Goal: Information Seeking & Learning: Check status

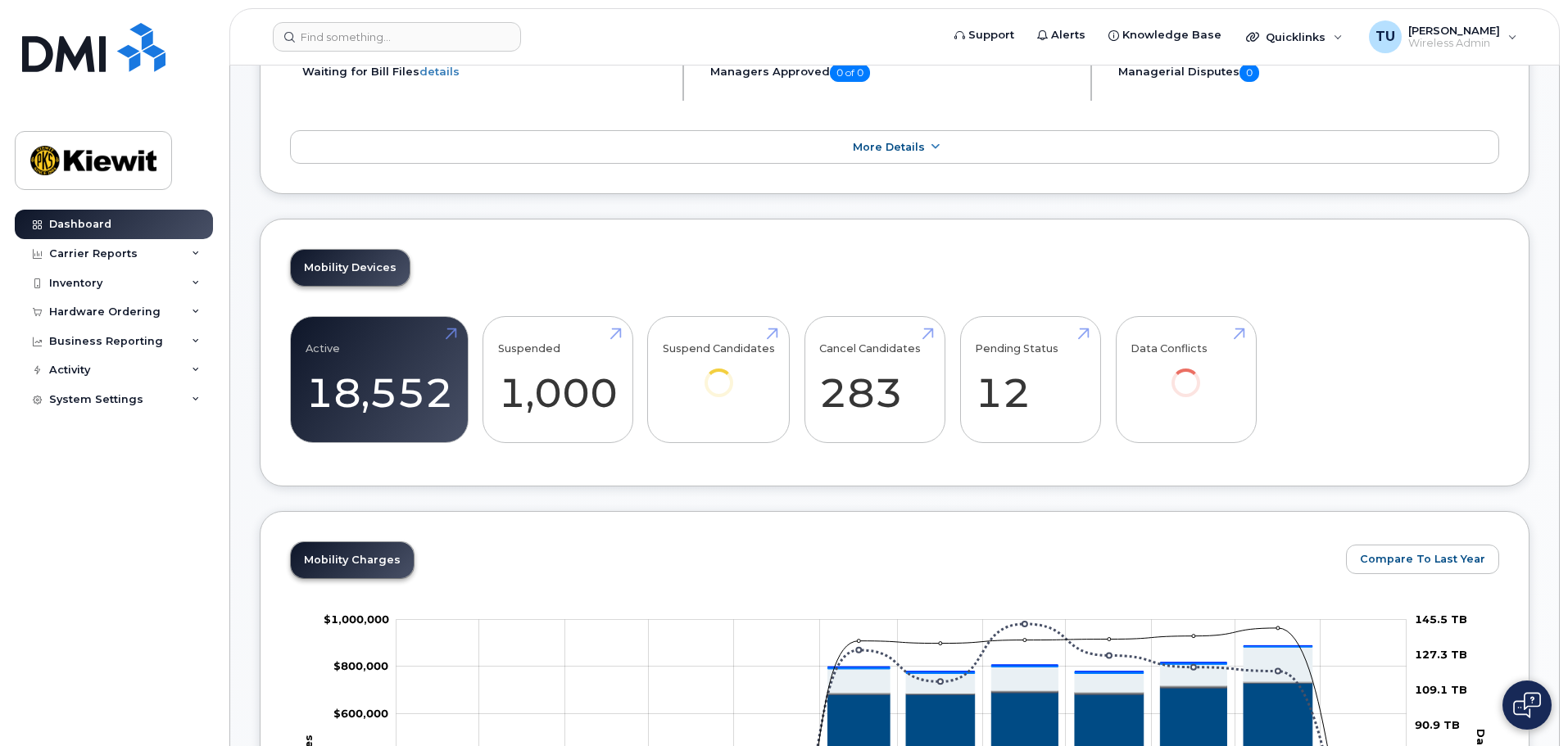
scroll to position [409, 0]
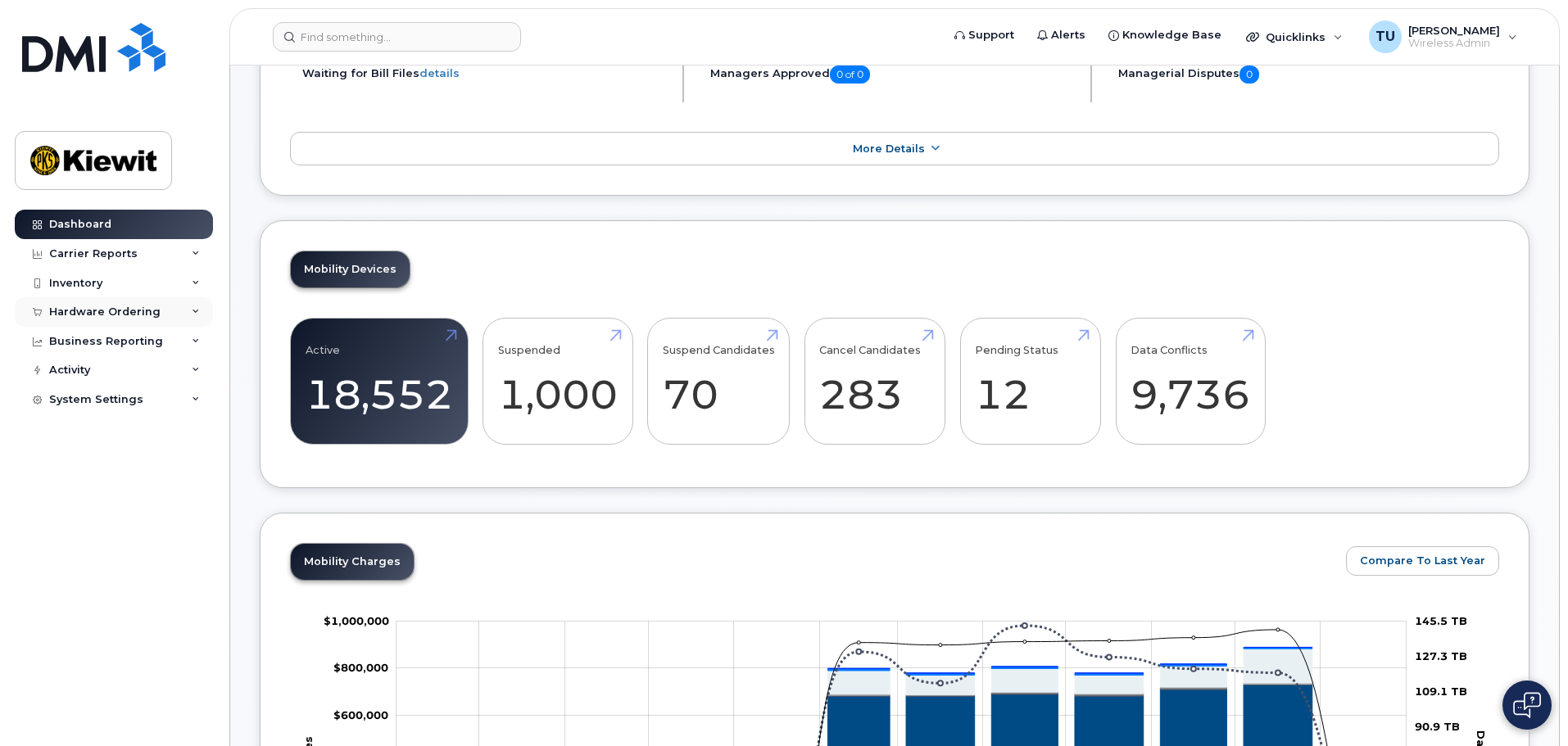
click at [160, 298] on div "Hardware Ordering" at bounding box center [113, 311] width 198 height 30
click at [167, 286] on div "Inventory" at bounding box center [113, 283] width 198 height 30
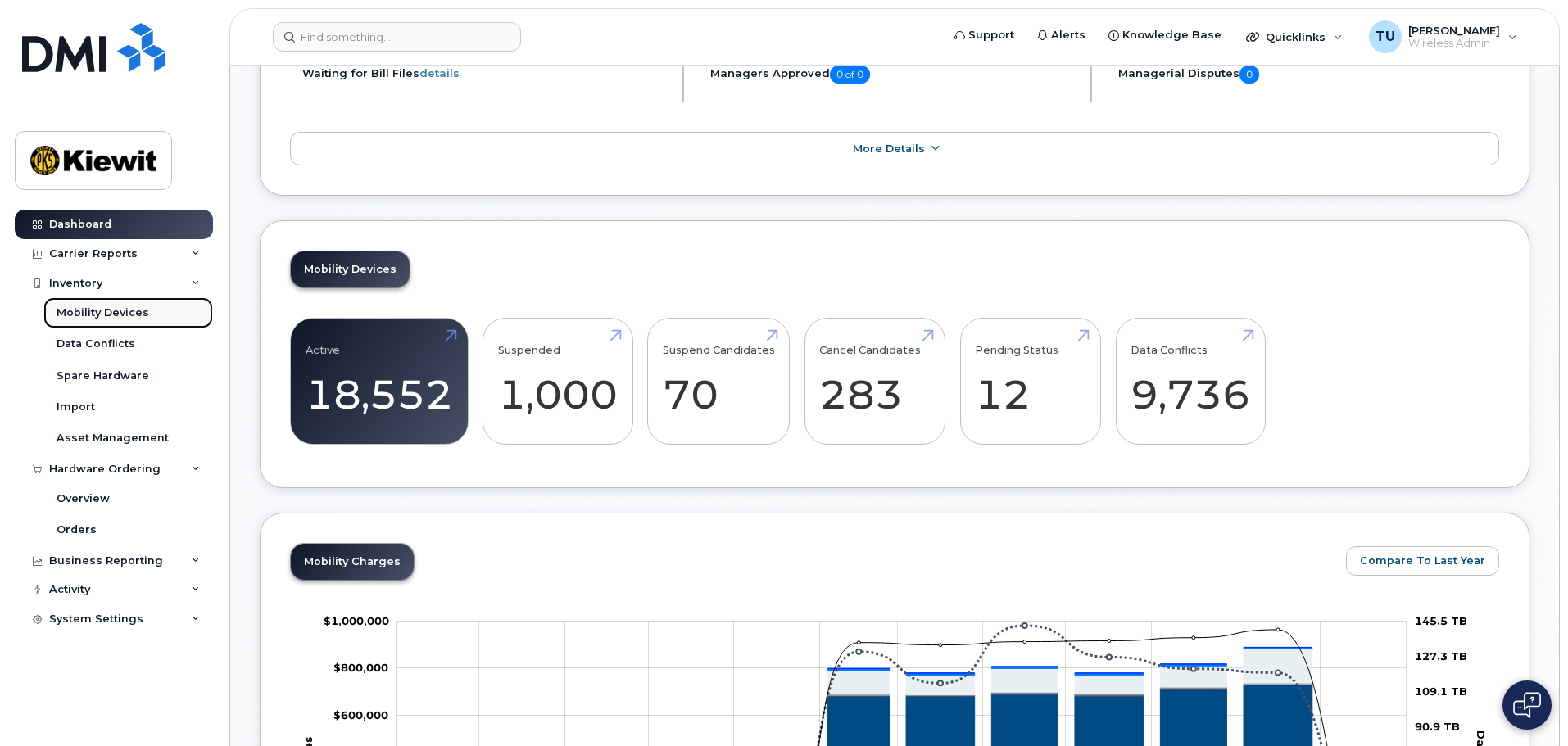
click at [119, 320] on link "Mobility Devices" at bounding box center [128, 312] width 169 height 31
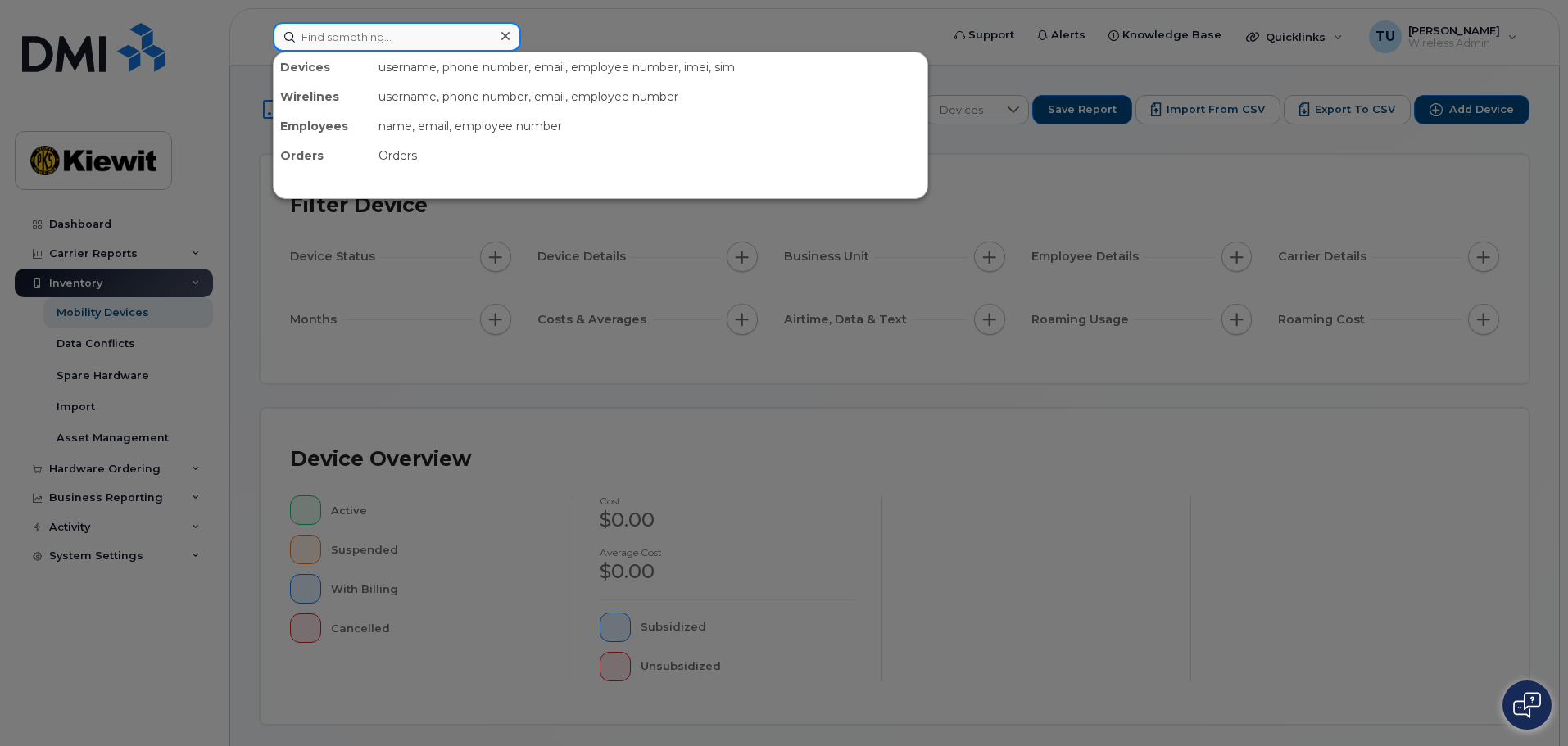
click at [380, 50] on input at bounding box center [397, 36] width 248 height 30
click at [390, 70] on div "username, phone number, email, employee number, imei, sim" at bounding box center [649, 67] width 555 height 30
click at [309, 65] on div "Devices" at bounding box center [322, 67] width 99 height 30
click at [387, 41] on input at bounding box center [397, 36] width 248 height 30
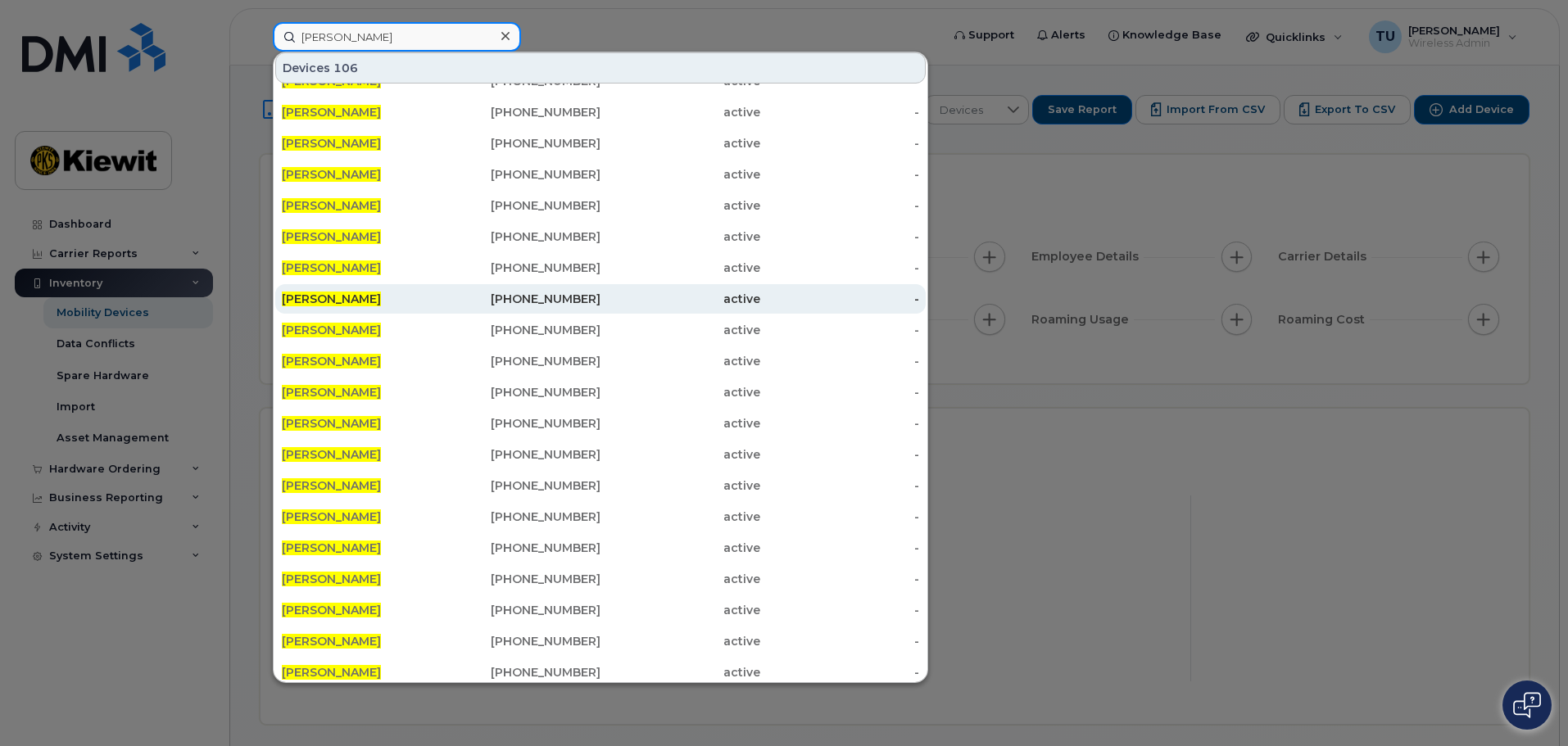
scroll to position [29, 0]
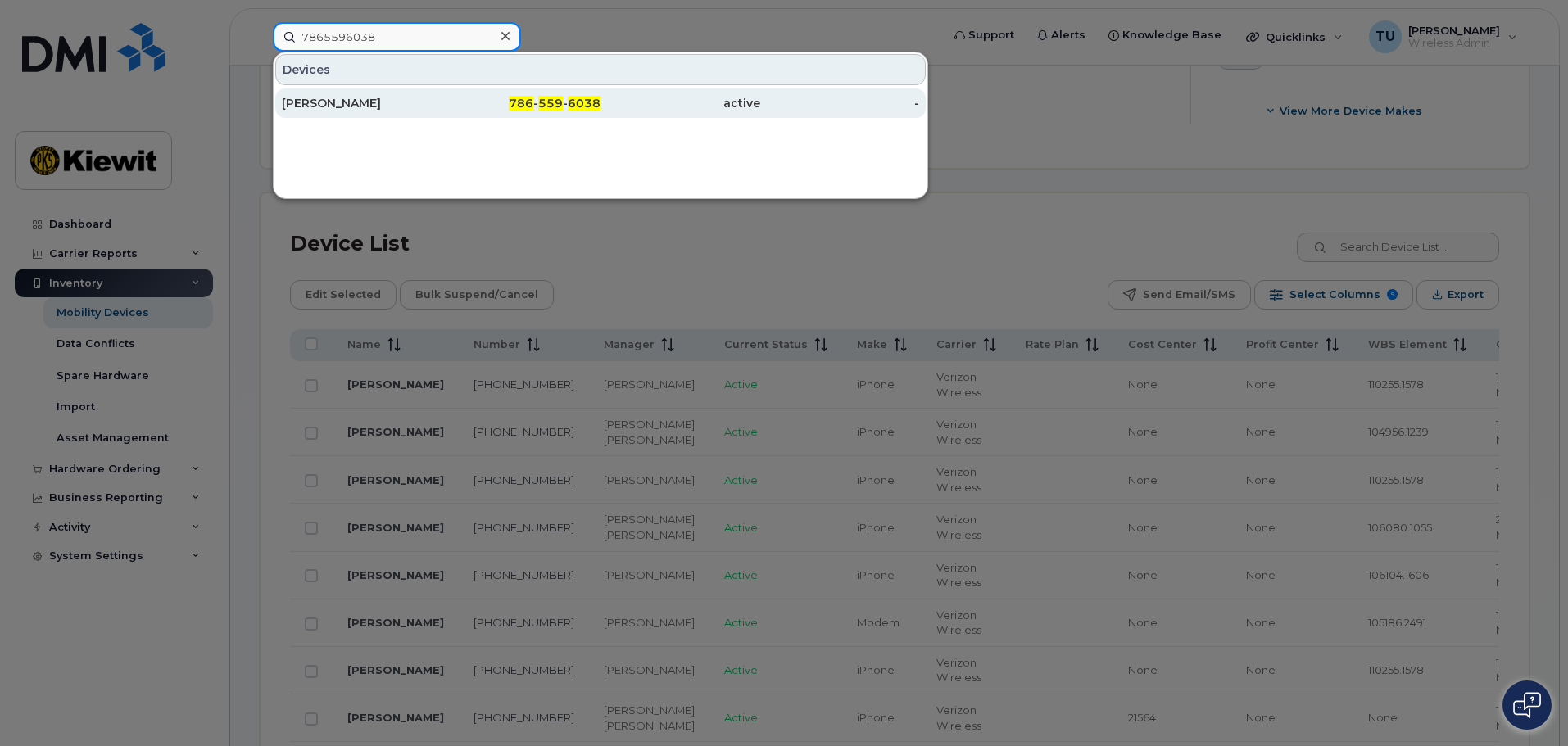
type input "7865596038"
click at [497, 106] on div "786 - 559 - 6038" at bounding box center [521, 103] width 159 height 16
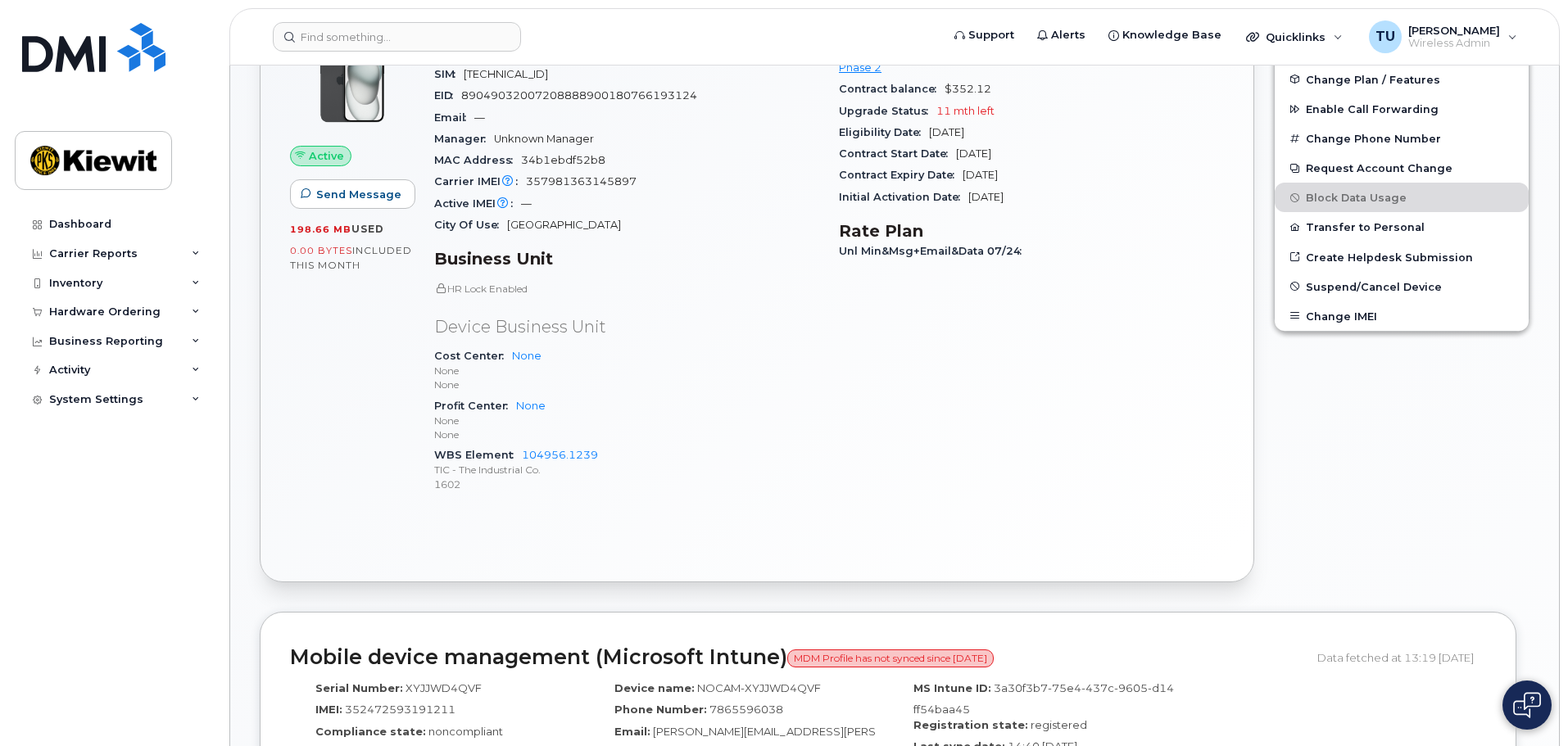
scroll to position [471, 0]
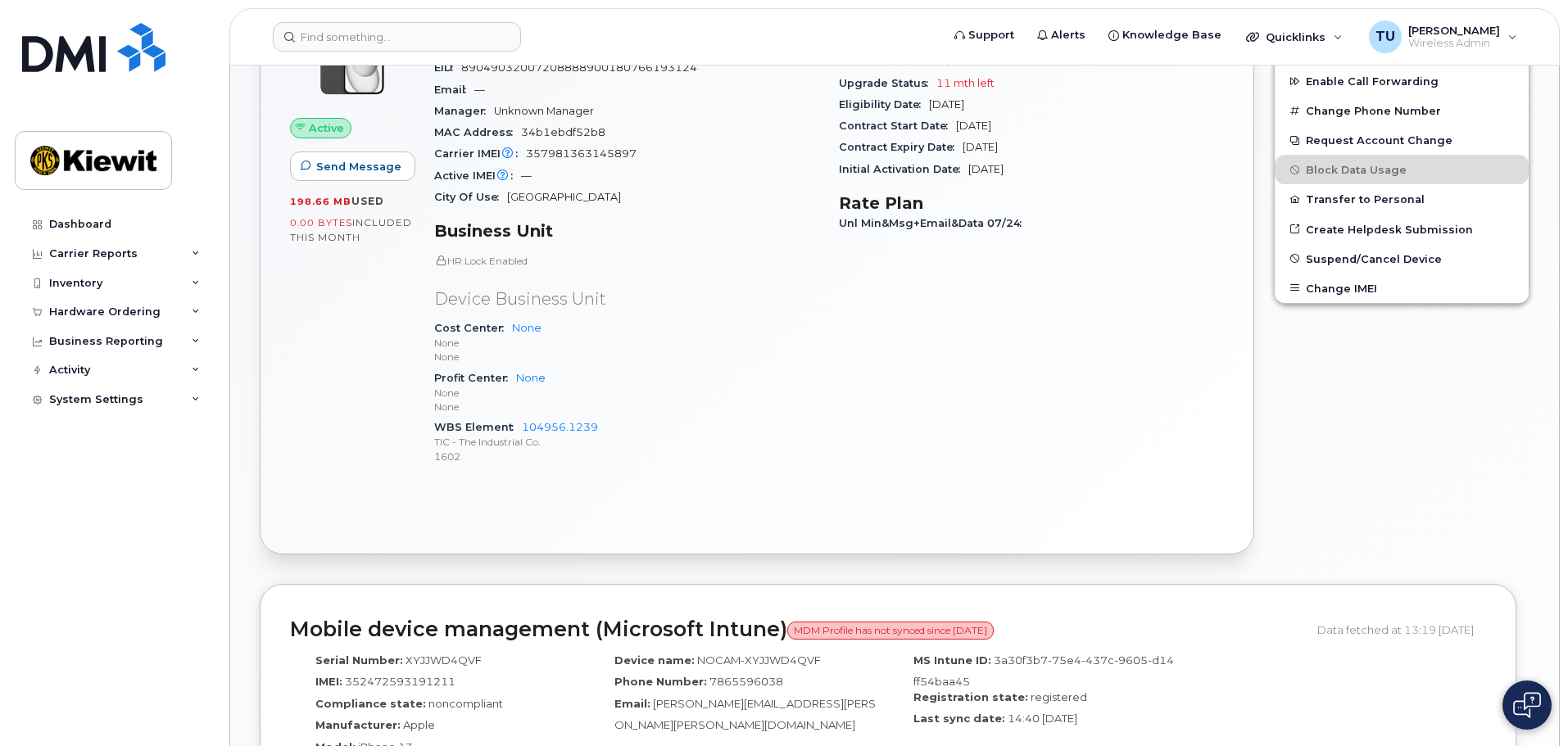
click at [479, 331] on span "Cost Center" at bounding box center [473, 328] width 78 height 13
drag, startPoint x: 440, startPoint y: 331, endPoint x: 473, endPoint y: 331, distance: 33.0
click at [473, 331] on span "Cost Center" at bounding box center [473, 328] width 78 height 13
drag, startPoint x: 439, startPoint y: 426, endPoint x: 515, endPoint y: 426, distance: 76.0
click at [515, 426] on span "WBS Element" at bounding box center [477, 427] width 88 height 13
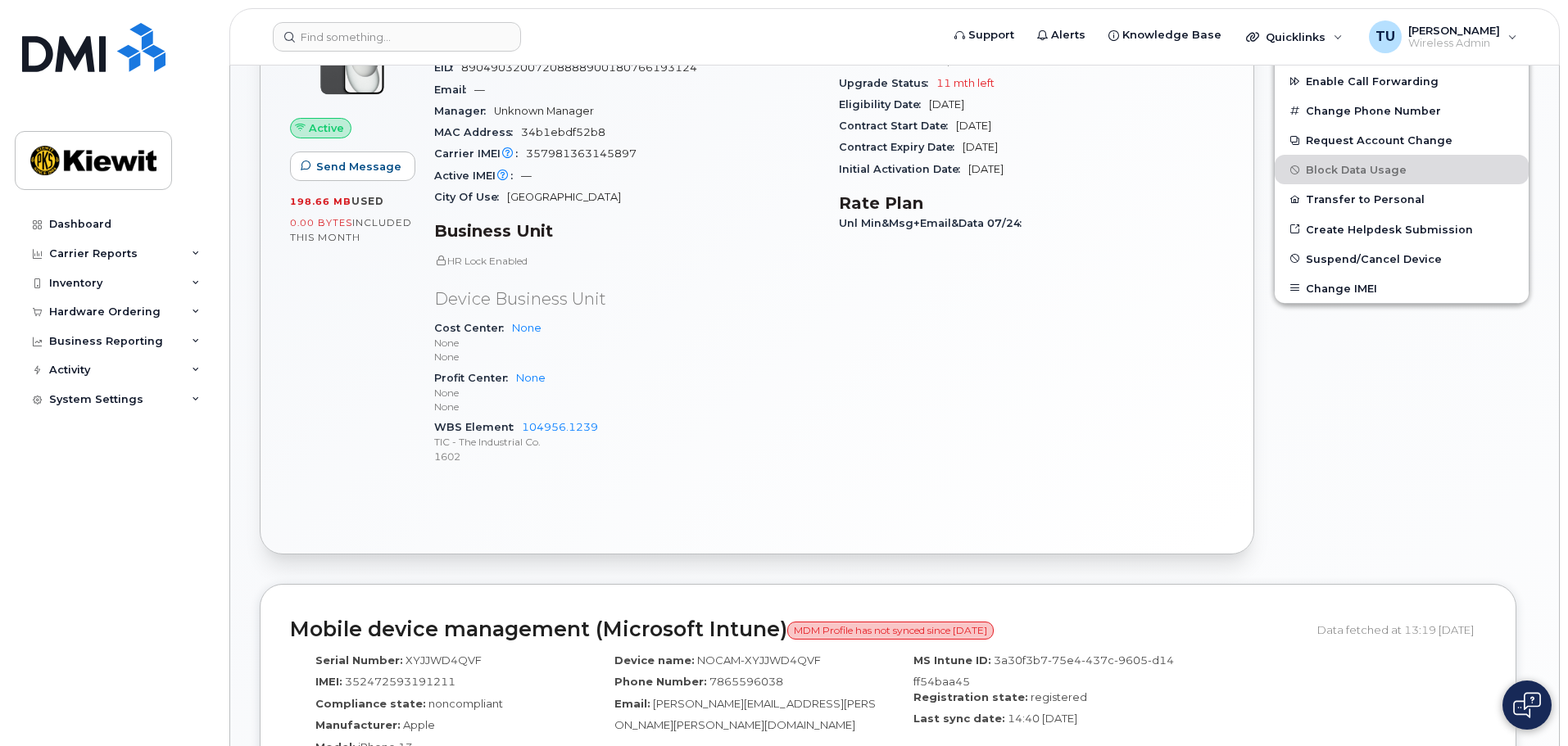
click at [897, 302] on div "Carrier Details Account 786080835-00001 - Verizon Wireless - [PERSON_NAME] Phas…" at bounding box center [1031, 237] width 405 height 504
